Goal: Use online tool/utility: Utilize a website feature to perform a specific function

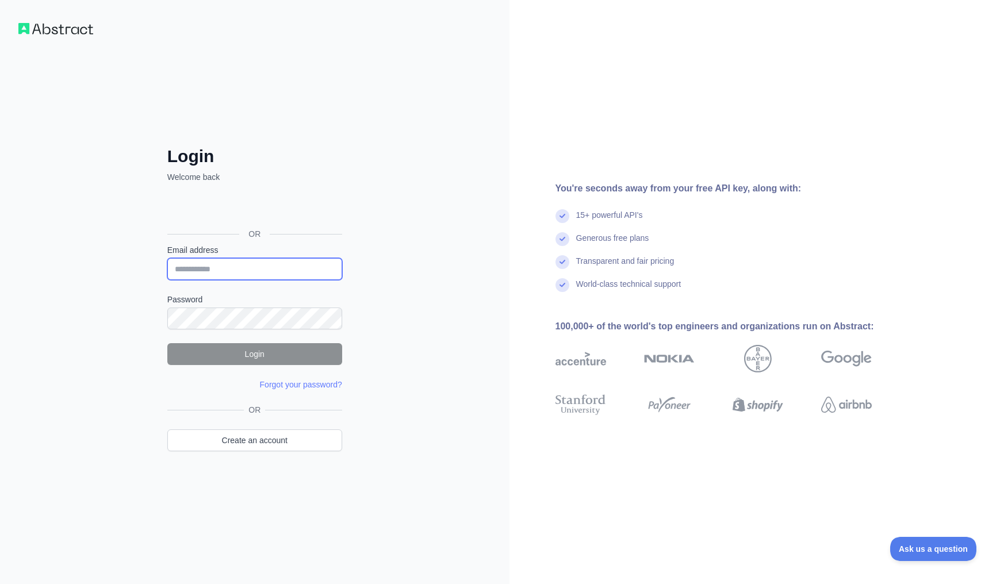
click at [267, 268] on input "Email address" at bounding box center [254, 269] width 175 height 22
type input "**********"
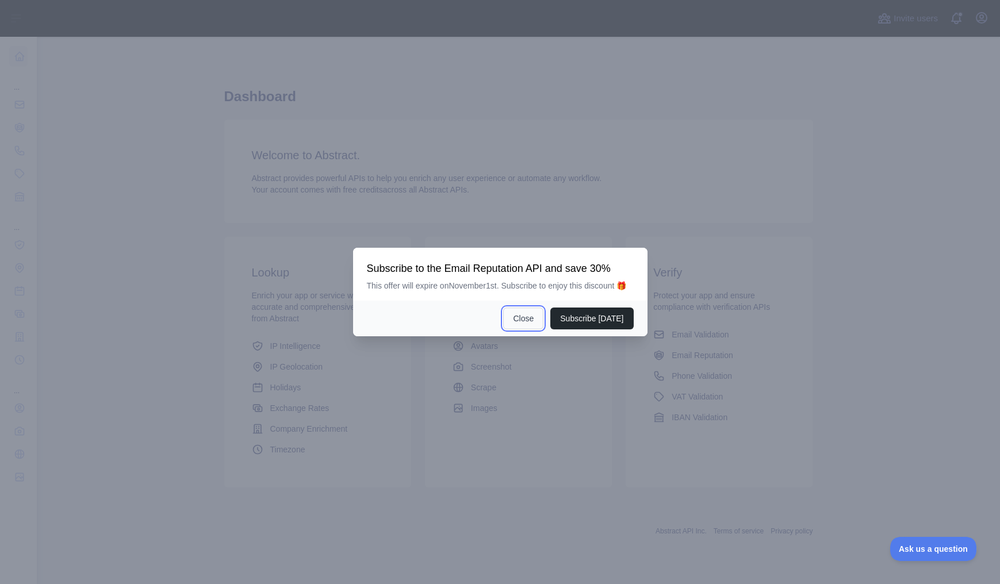
click at [525, 325] on button "Close" at bounding box center [523, 319] width 40 height 22
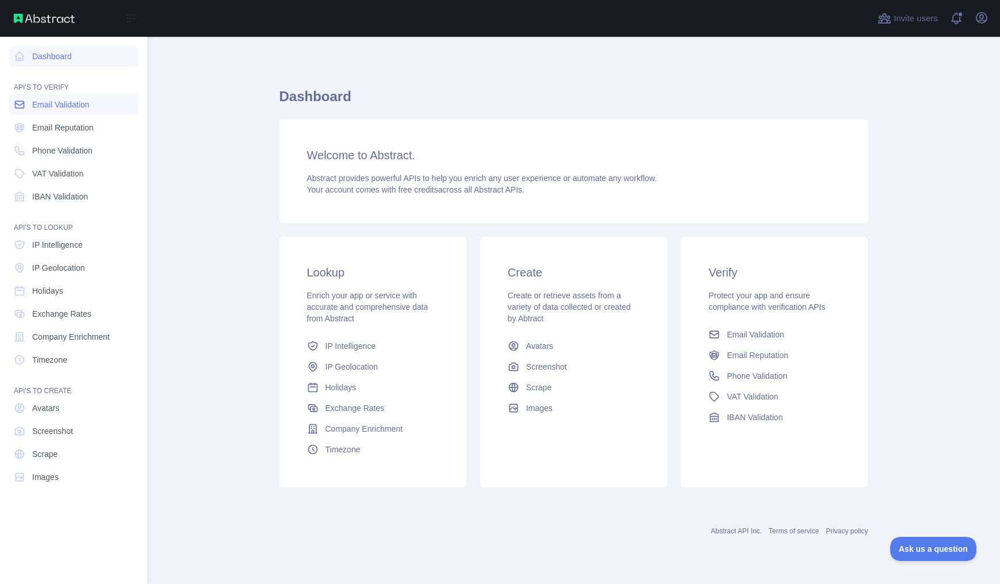
click at [74, 100] on span "Email Validation" at bounding box center [60, 104] width 57 height 11
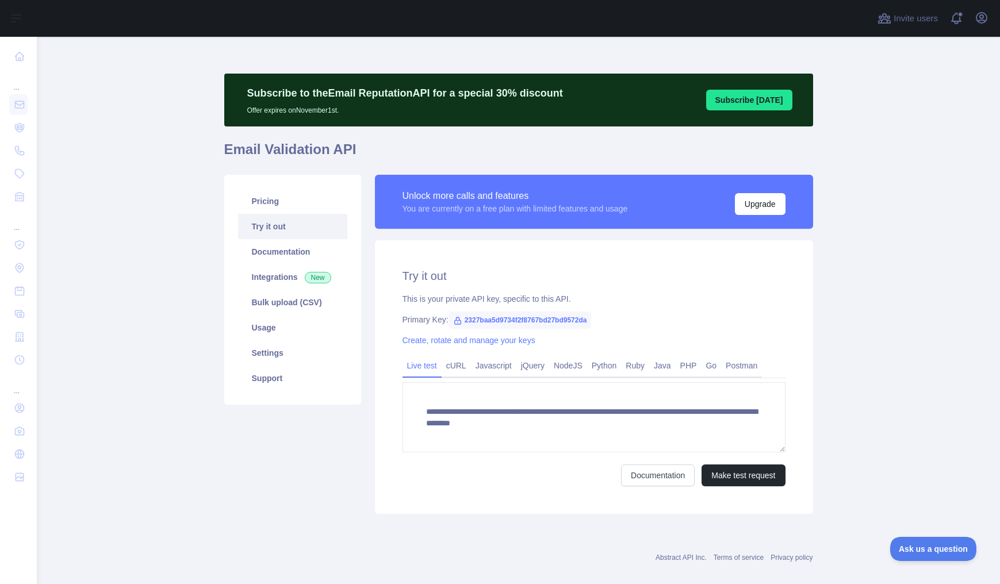
click at [505, 321] on span "2327baa5d9734f2f8767bd27bd9572da" at bounding box center [519, 320] width 143 height 17
copy span "2327baa5d9734f2f8767bd27bd9572da"
